Goal: Navigation & Orientation: Find specific page/section

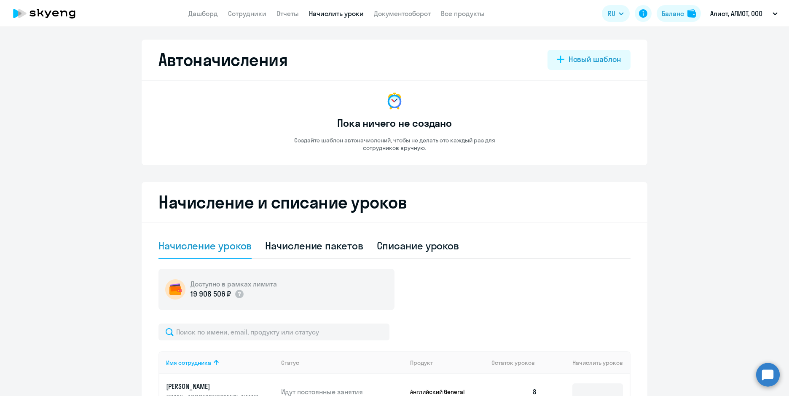
select select "10"
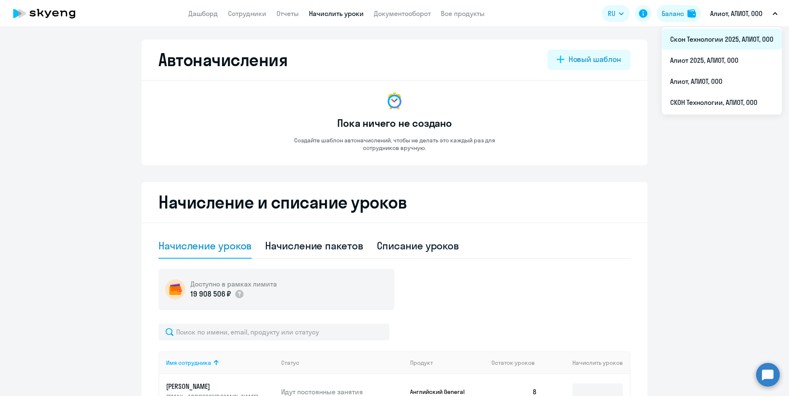
click at [729, 40] on li "Скон Технологии 2025, АЛИОТ, ООО" at bounding box center [721, 39] width 120 height 21
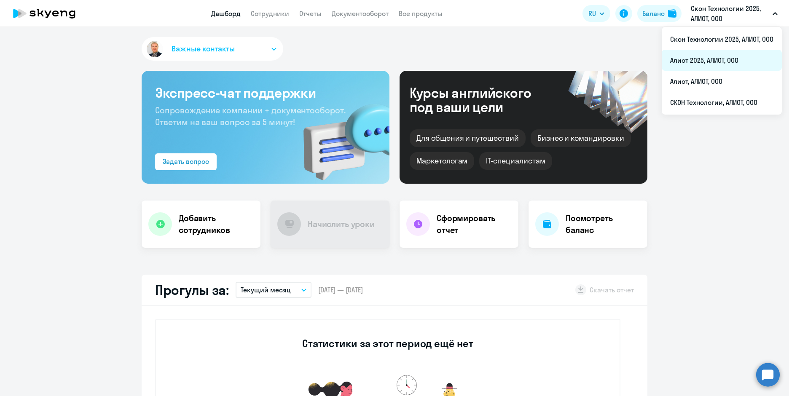
click at [717, 61] on li "Алиот 2025, АЛИОТ, ООО" at bounding box center [721, 60] width 120 height 21
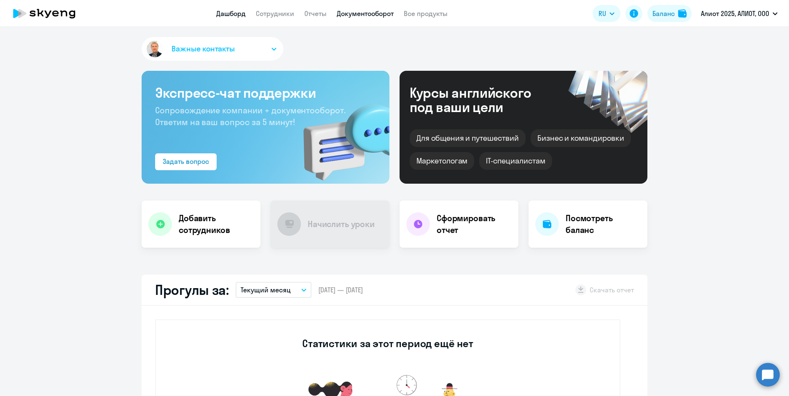
click at [365, 15] on link "Документооборот" at bounding box center [365, 13] width 57 height 8
